Goal: Go to known website: Access a specific website the user already knows

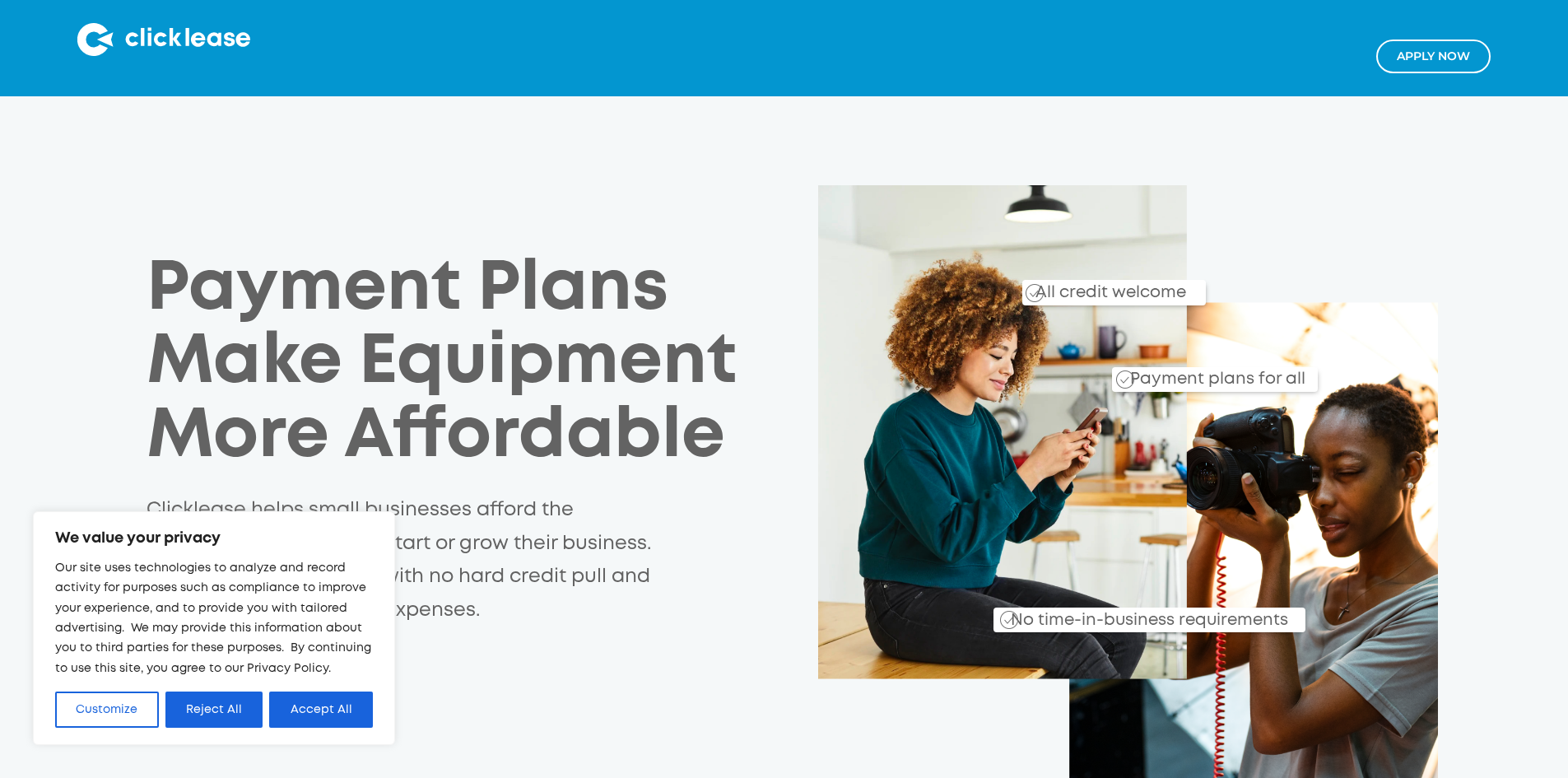
click at [140, 32] on img at bounding box center [164, 39] width 173 height 33
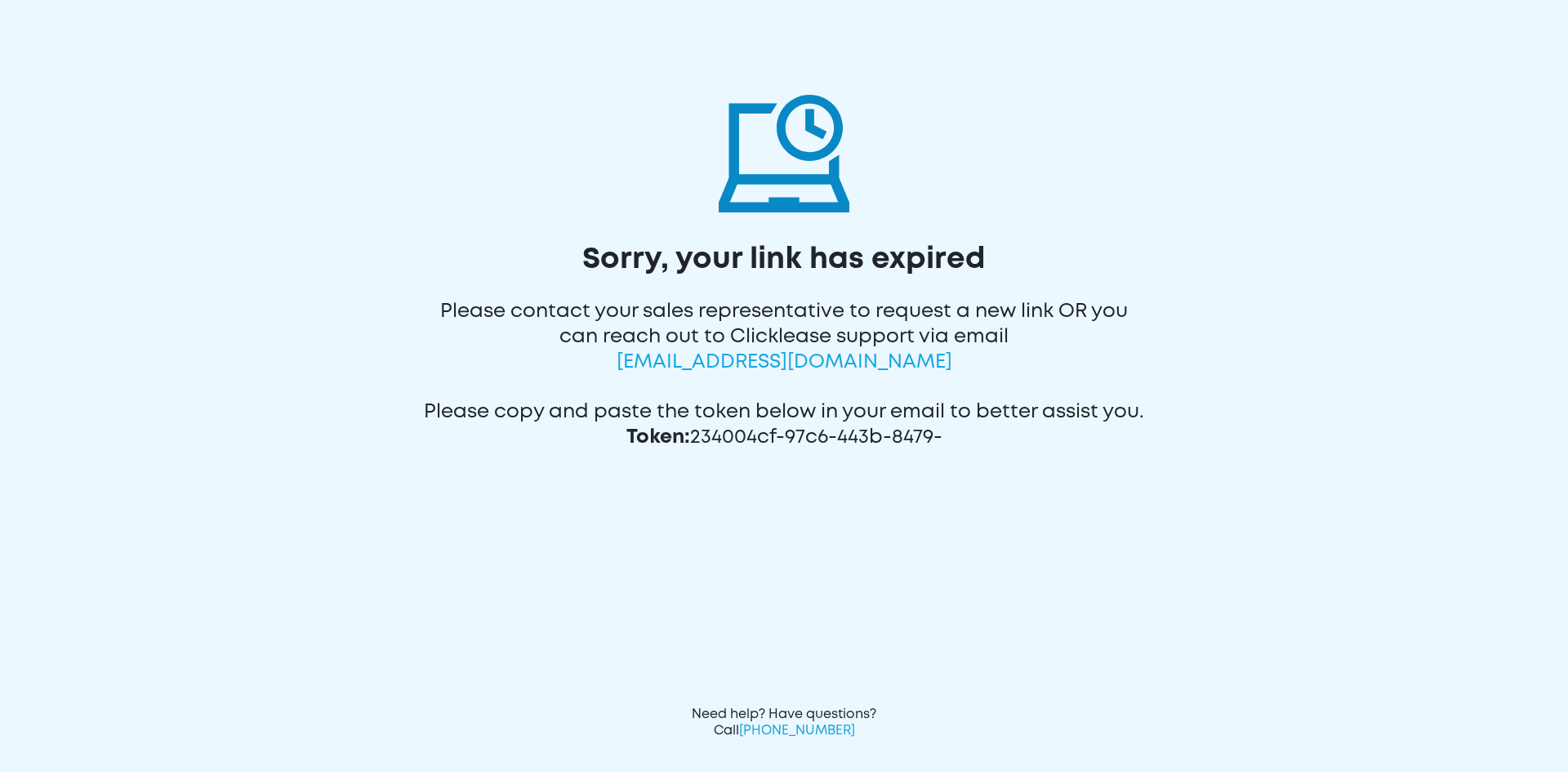
click at [752, 189] on img at bounding box center [784, 147] width 130 height 130
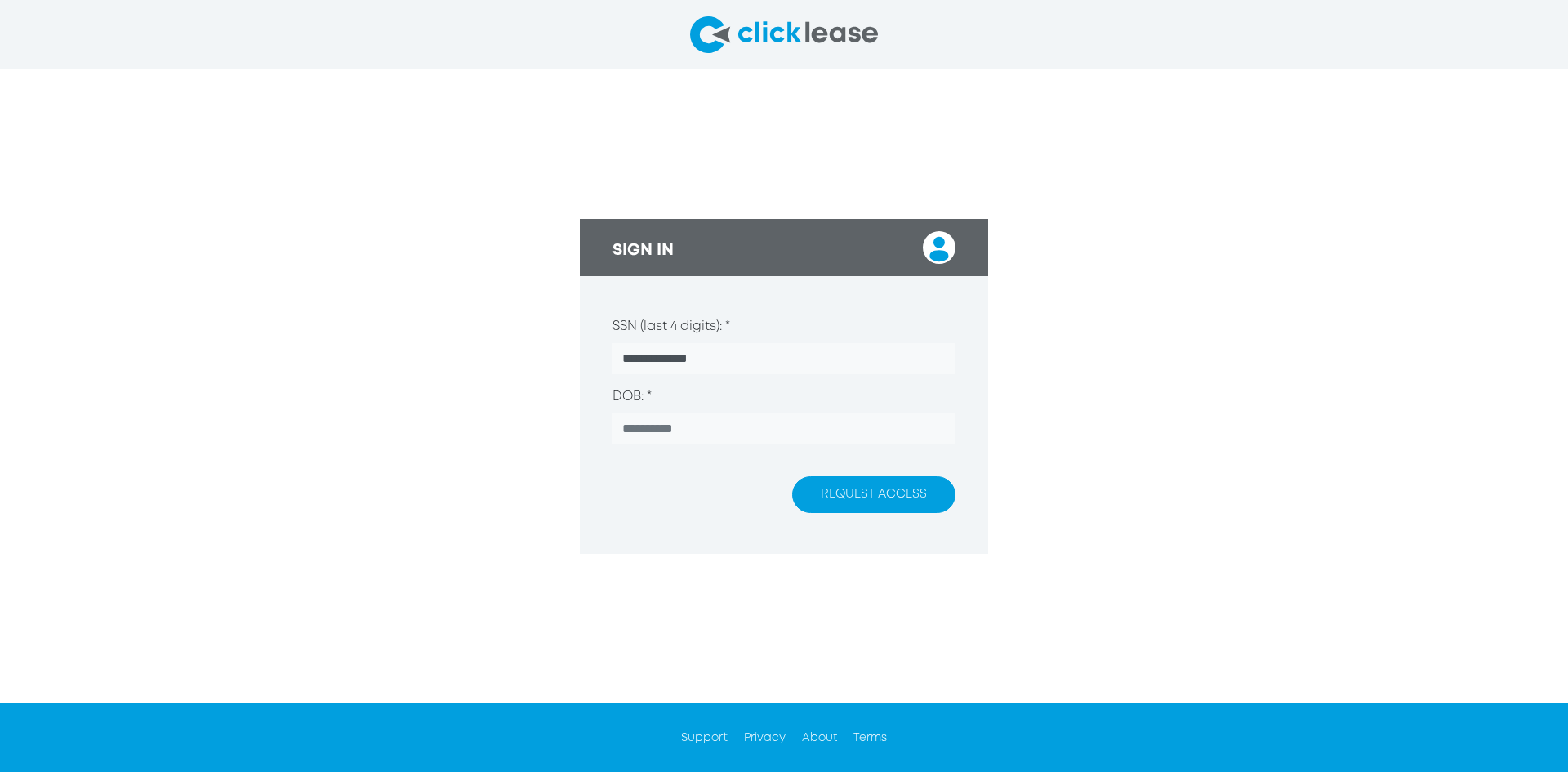
click at [856, 46] on img at bounding box center [784, 35] width 188 height 37
click at [944, 241] on img at bounding box center [939, 247] width 33 height 33
click at [934, 260] on img at bounding box center [939, 247] width 33 height 33
drag, startPoint x: 934, startPoint y: 260, endPoint x: 34, endPoint y: 51, distance: 923.9
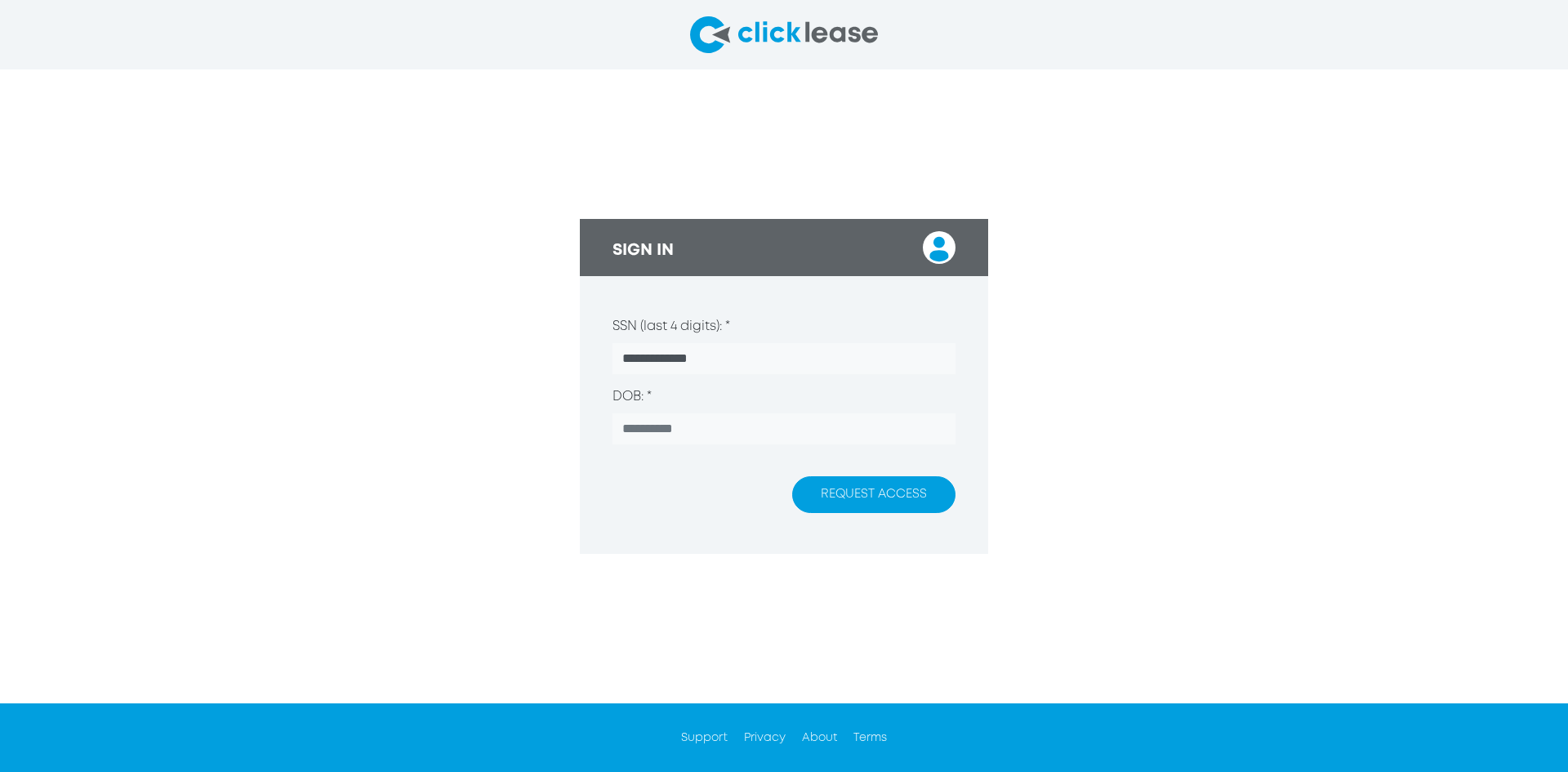
click at [916, 251] on div "SIGN IN" at bounding box center [784, 247] width 409 height 57
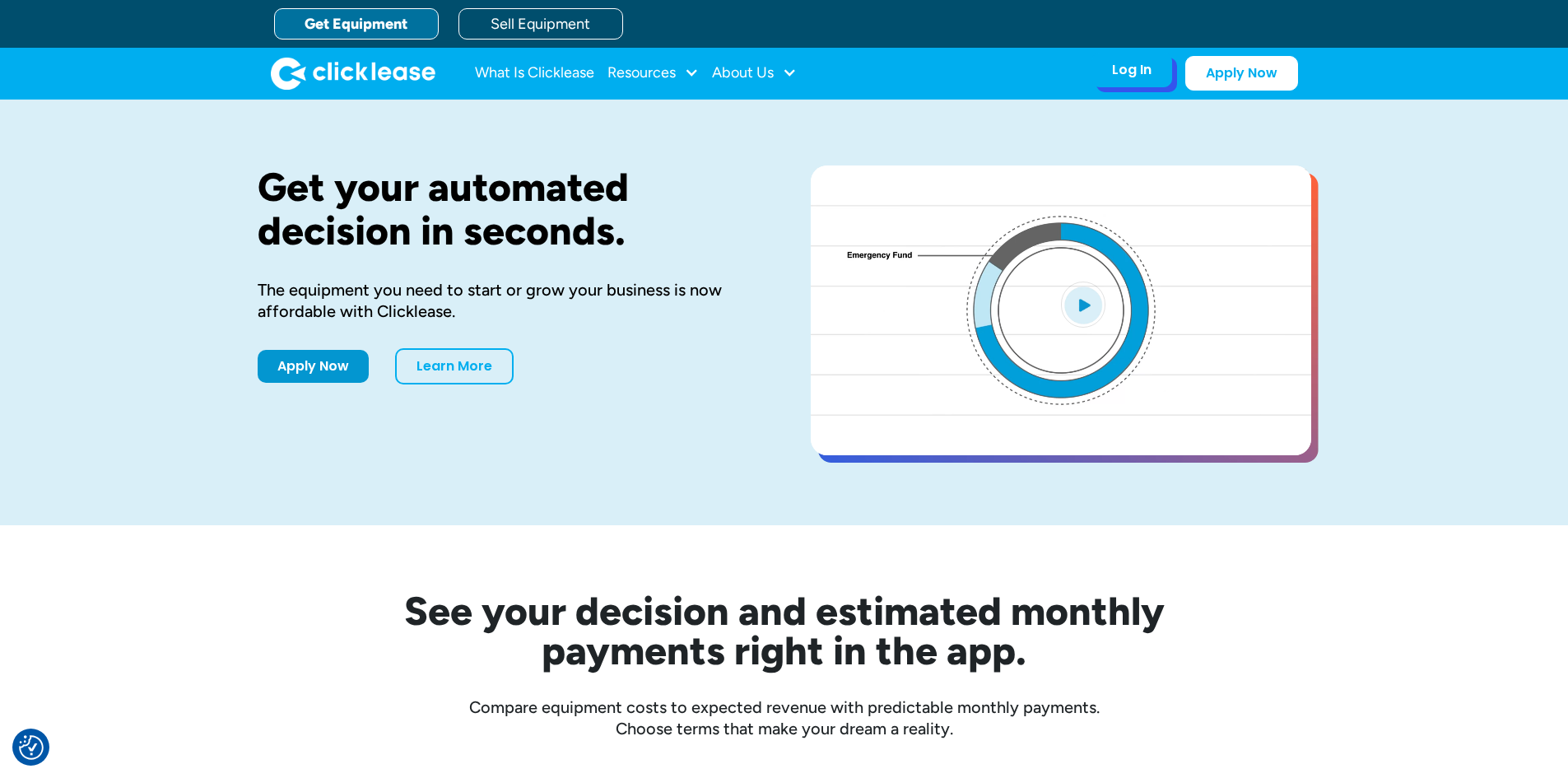
click at [1110, 89] on div "Log In Account login I use Clicklease to get my equipment Partner Portal I offe…" at bounding box center [1194, 73] width 207 height 34
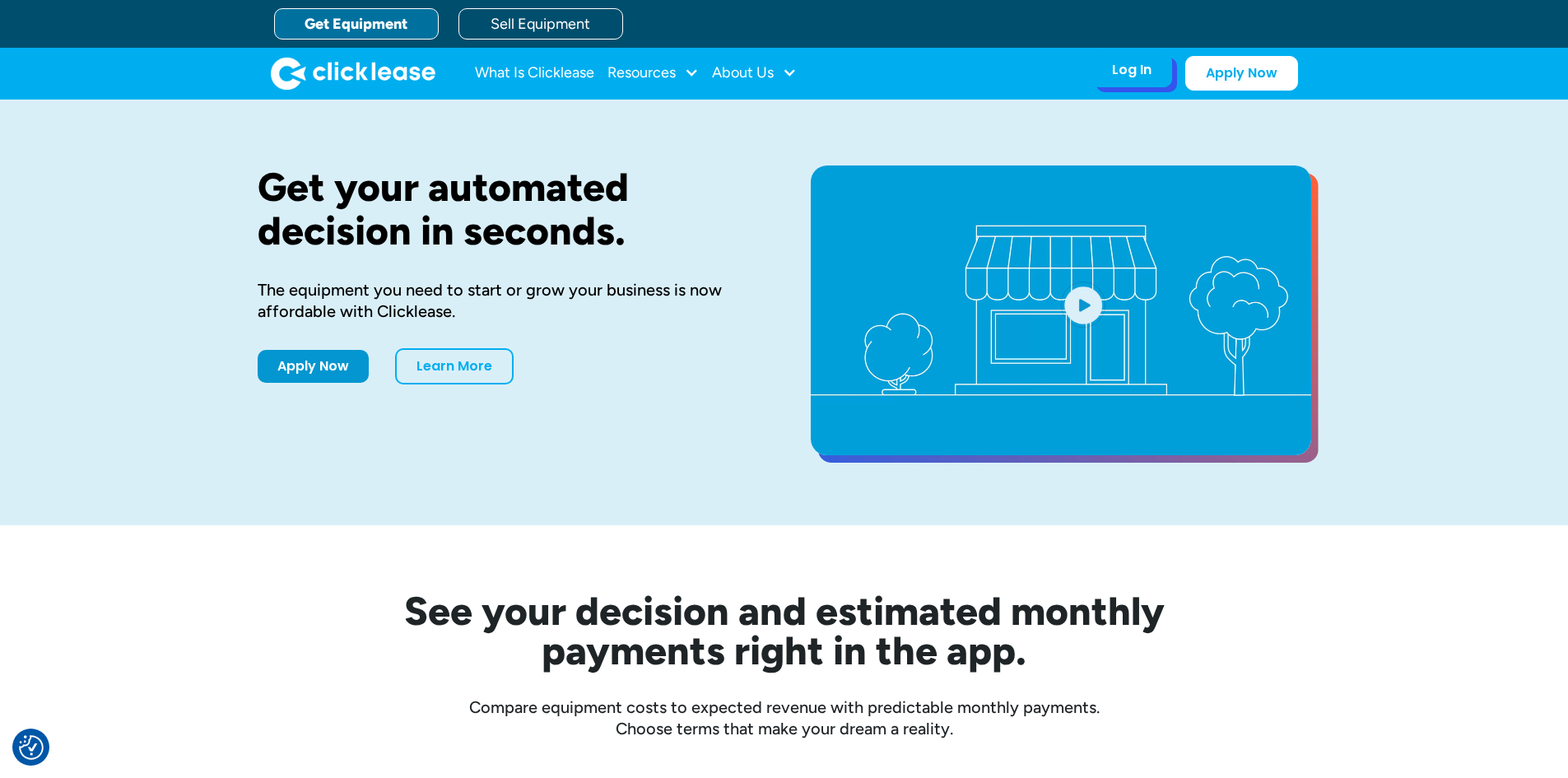
click at [1121, 75] on div "Log In" at bounding box center [1132, 70] width 39 height 17
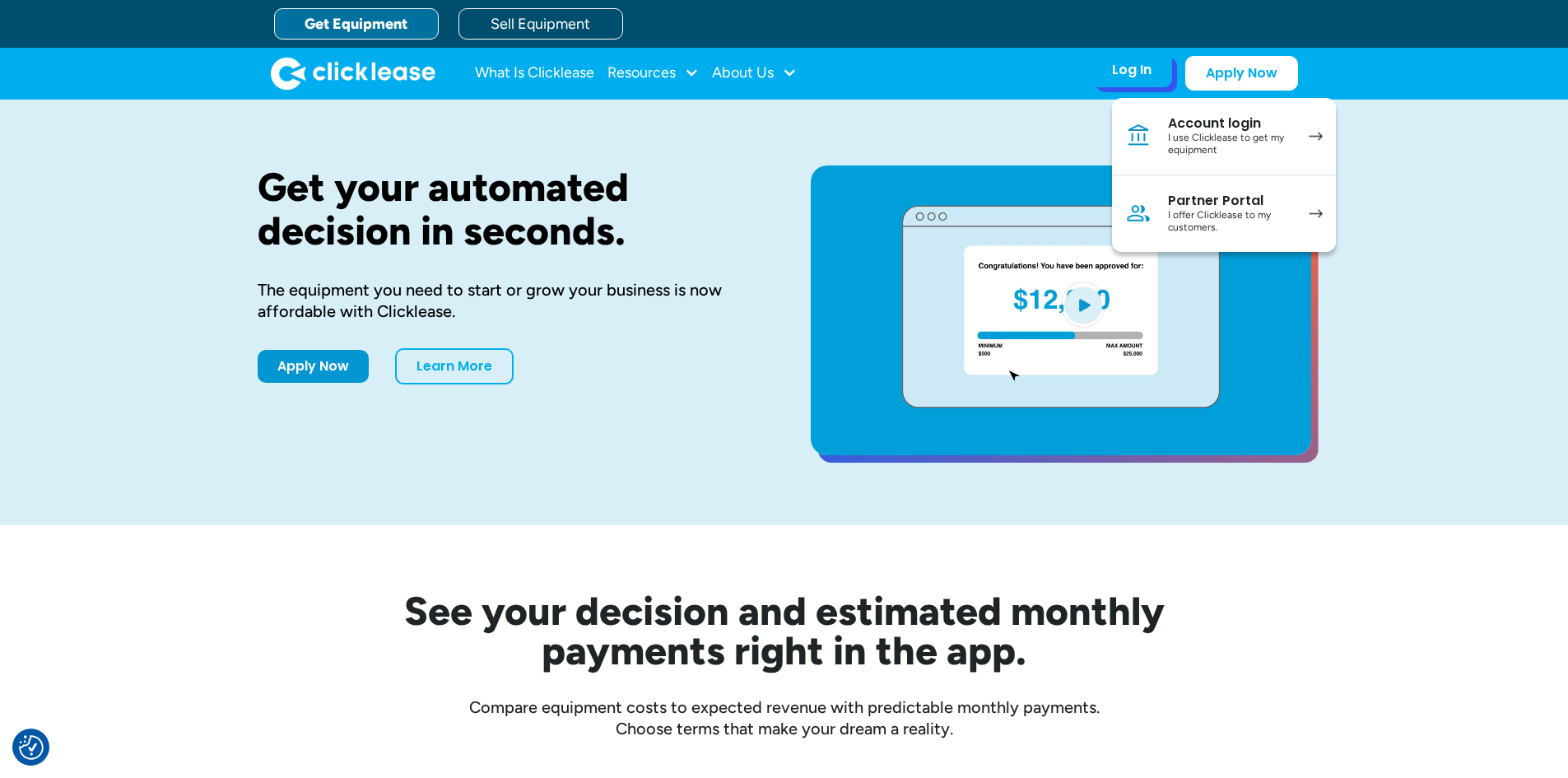
click at [1187, 220] on div "I offer Clicklease to my customers." at bounding box center [1230, 222] width 125 height 26
